Goal: Transaction & Acquisition: Obtain resource

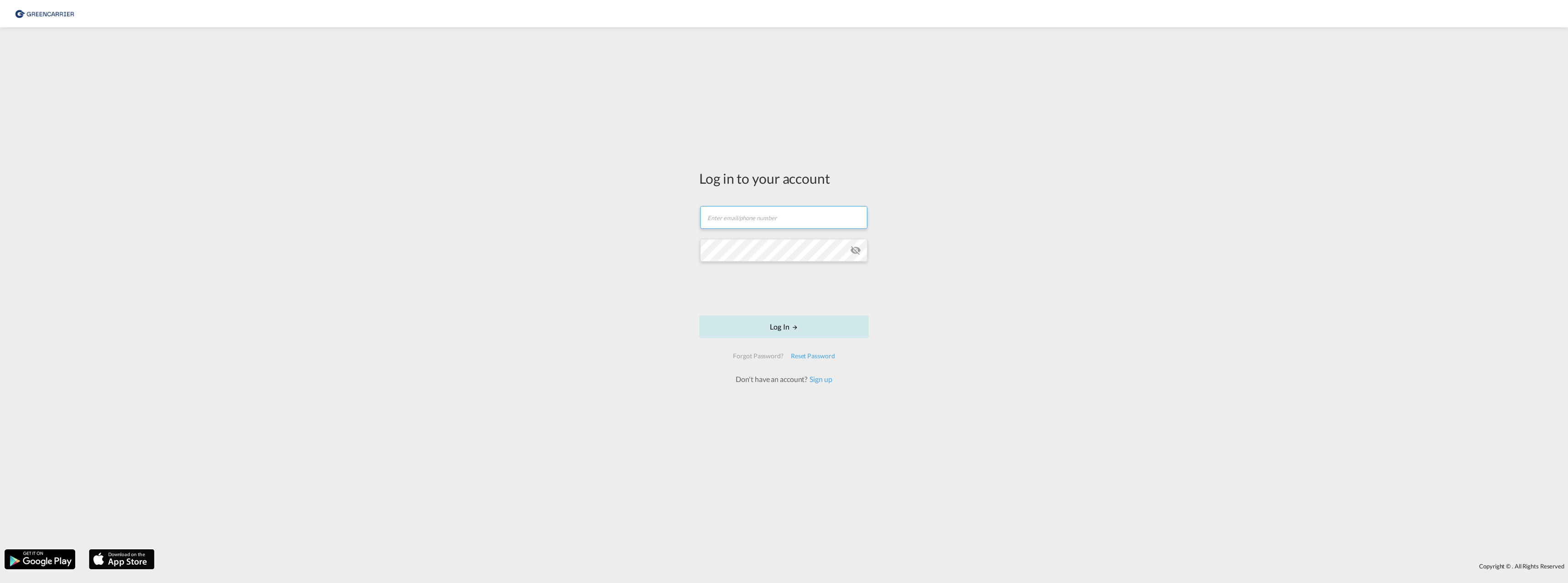
type input "[EMAIL_ADDRESS][DOMAIN_NAME]"
click at [785, 327] on button "Log In" at bounding box center [784, 326] width 170 height 23
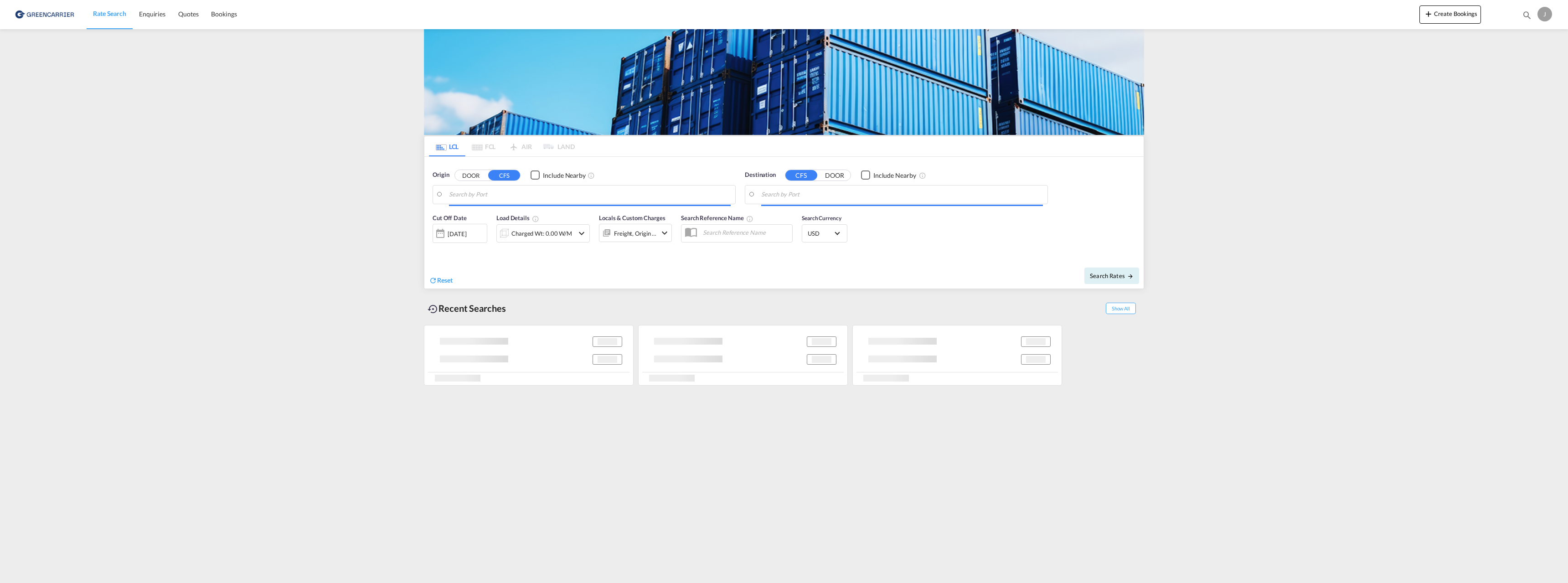
type input "[GEOGRAPHIC_DATA], NOOSL"
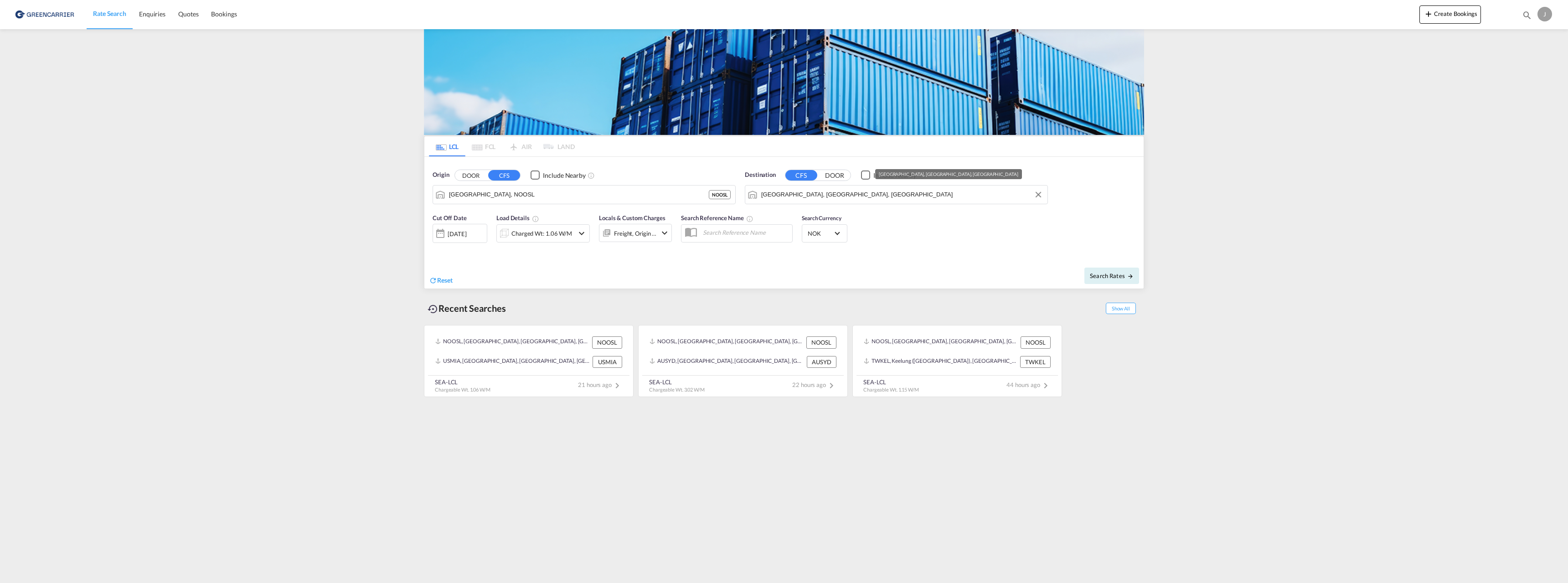
click at [775, 196] on input "[GEOGRAPHIC_DATA], [GEOGRAPHIC_DATA], [GEOGRAPHIC_DATA]" at bounding box center [902, 195] width 282 height 13
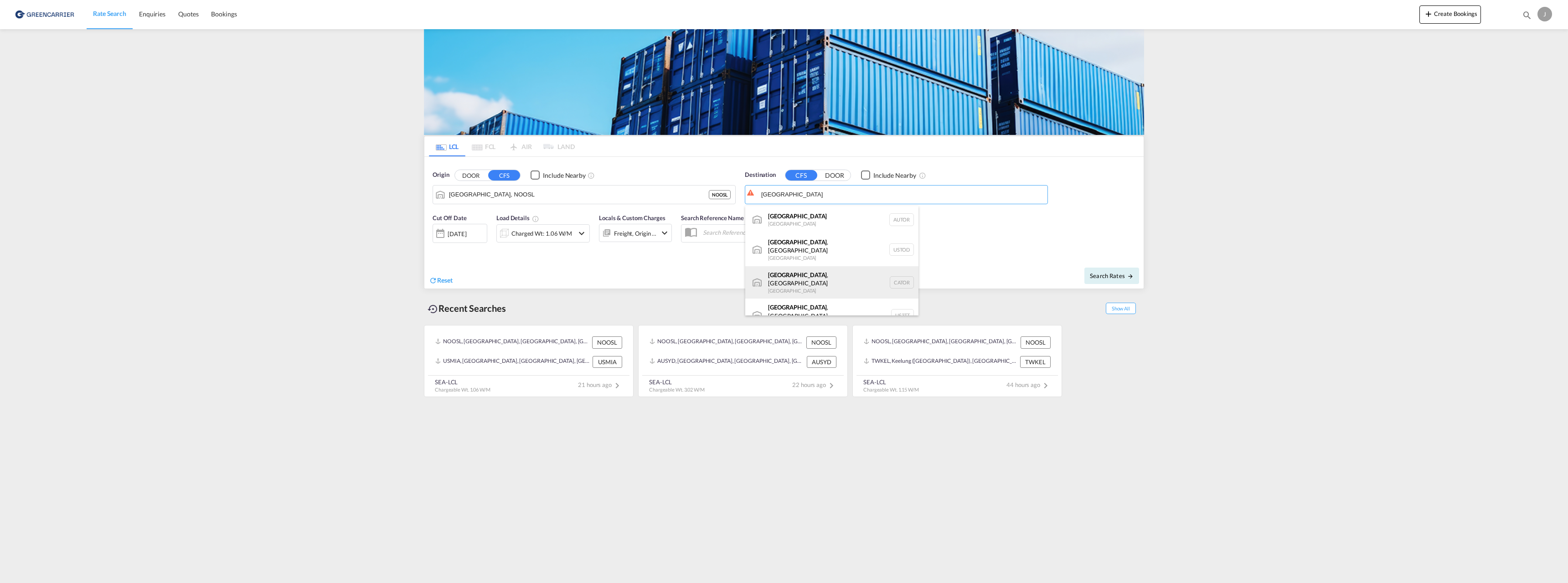
click at [818, 274] on div "[GEOGRAPHIC_DATA] , ON [GEOGRAPHIC_DATA] CATOR" at bounding box center [831, 282] width 173 height 33
type input "[GEOGRAPHIC_DATA], [GEOGRAPHIC_DATA], CATOR"
click at [536, 237] on div "Charged Wt: 1.06 W/M" at bounding box center [542, 233] width 61 height 13
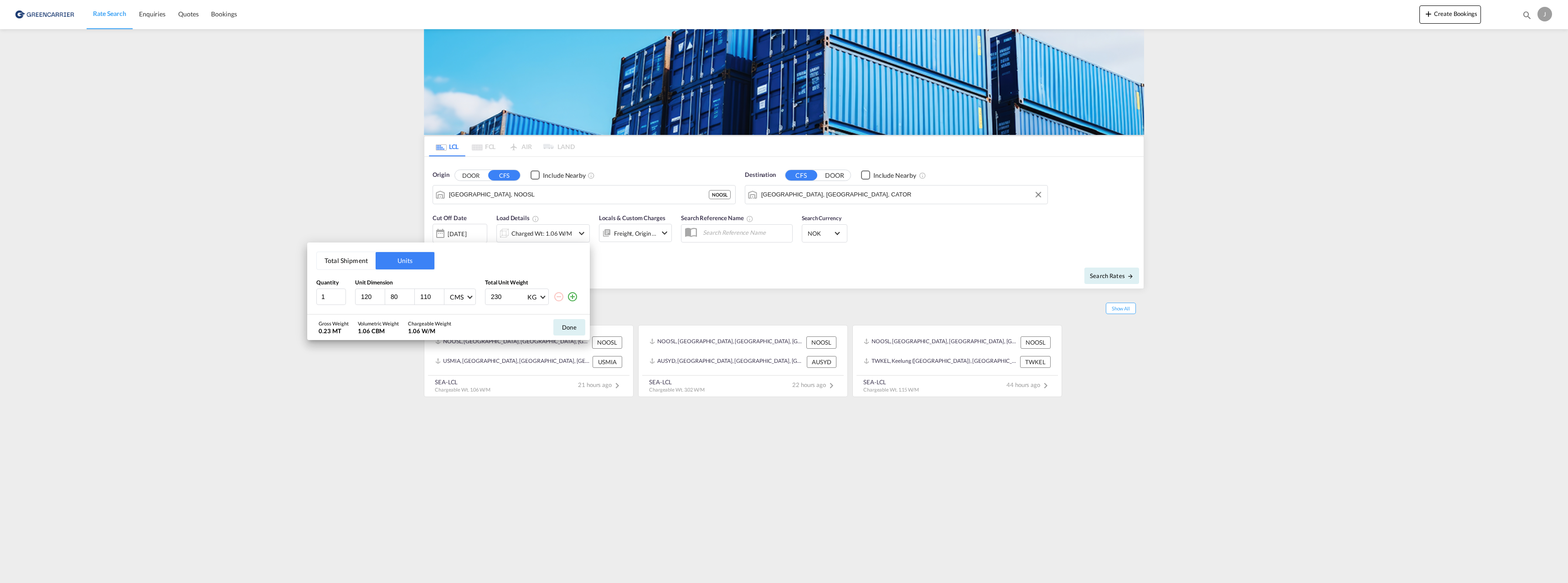
click at [366, 296] on input "120" at bounding box center [373, 296] width 24 height 8
type input "260"
type input "87"
type input "60"
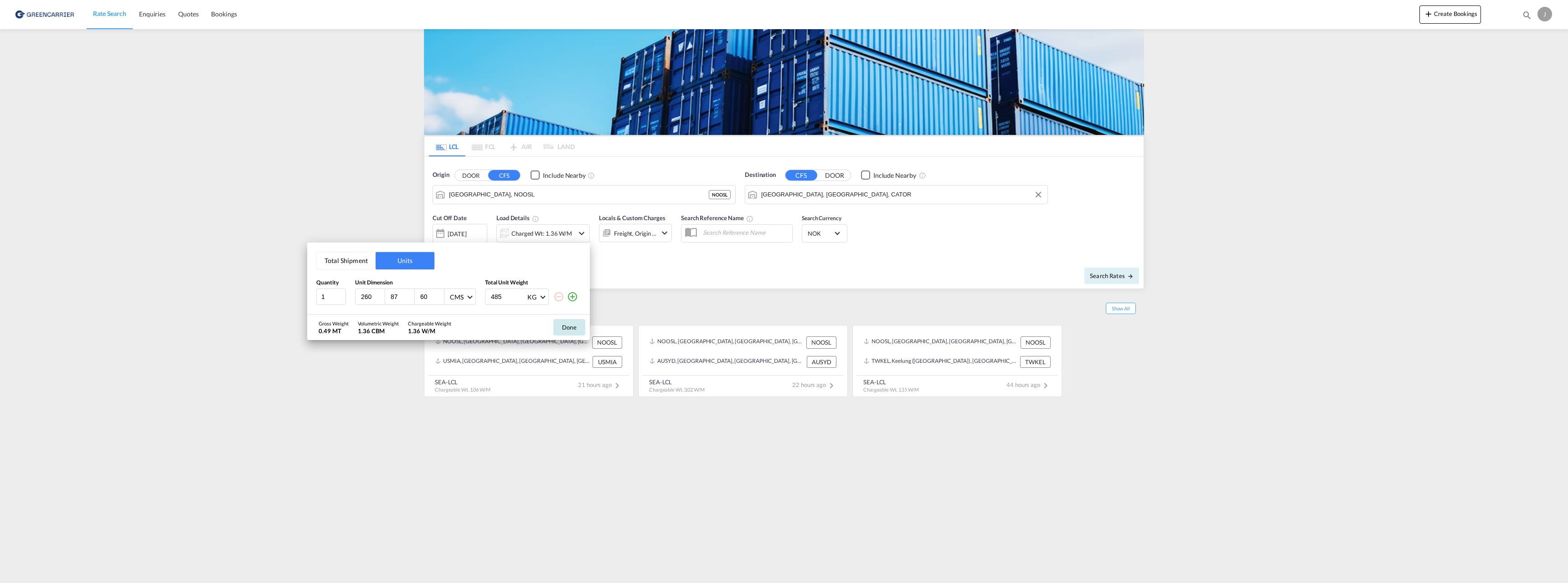
type input "485"
click at [575, 329] on button "Done" at bounding box center [569, 327] width 32 height 16
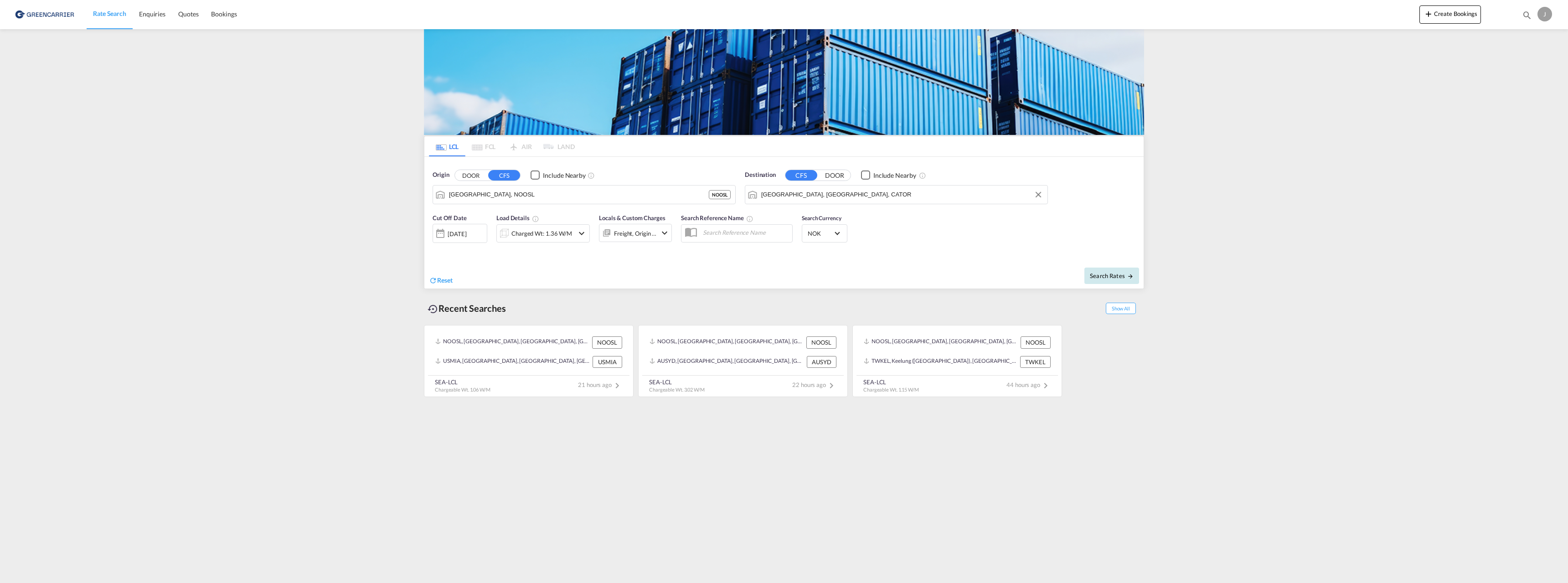
click at [1099, 276] on span "Search Rates" at bounding box center [1111, 276] width 44 height 7
type input "NOOSL to CATOR / [DATE]"
